Goal: Task Accomplishment & Management: Manage account settings

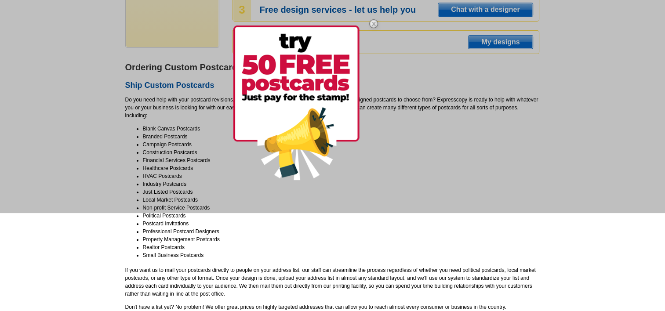
scroll to position [176, 0]
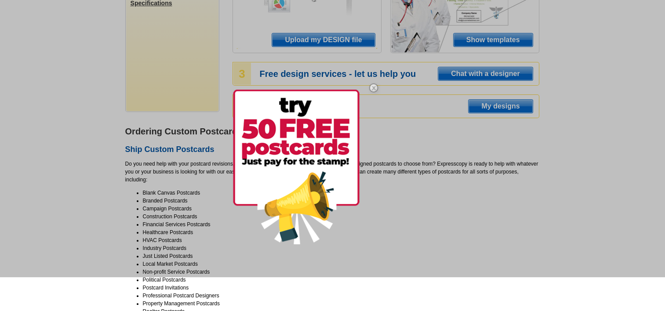
click at [296, 134] on img at bounding box center [296, 167] width 127 height 155
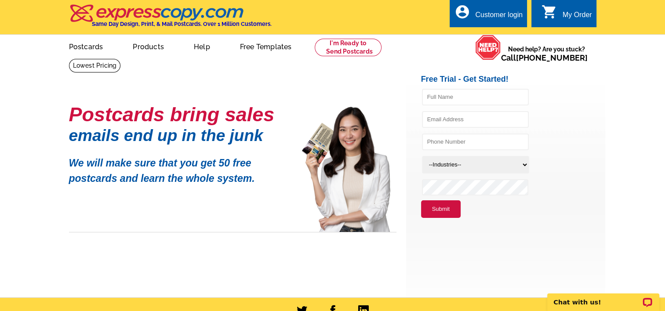
click at [488, 15] on div "Customer login" at bounding box center [498, 17] width 47 height 12
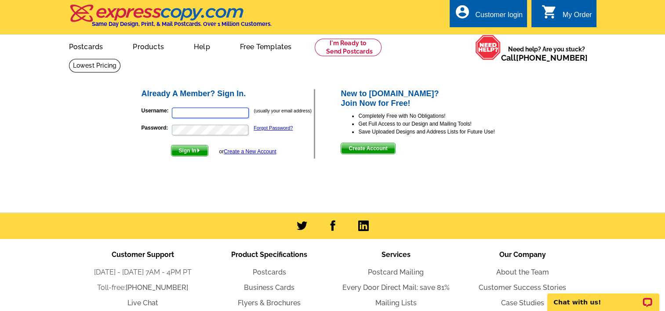
click at [208, 112] on input "Username:" at bounding box center [210, 113] width 77 height 11
